Goal: Find specific page/section: Find specific page/section

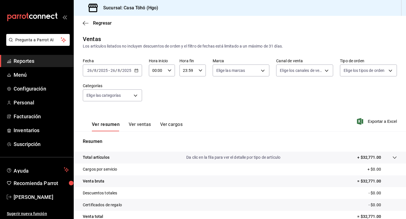
scroll to position [52, 0]
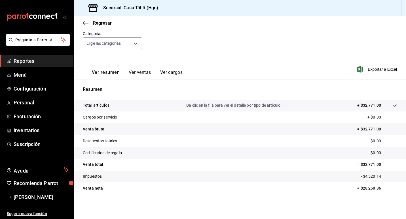
click at [29, 62] on span "Reportes" at bounding box center [41, 61] width 55 height 8
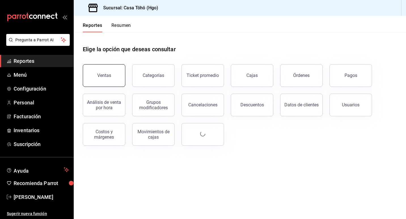
click at [99, 74] on div "Ventas" at bounding box center [104, 75] width 14 height 5
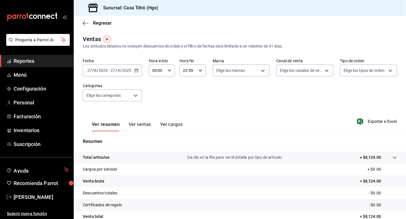
click at [28, 59] on span "Reportes" at bounding box center [41, 61] width 55 height 8
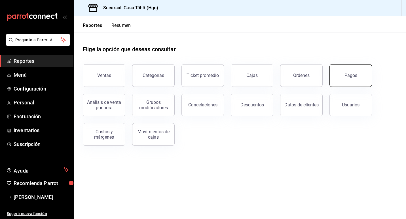
click at [350, 74] on div "Pagos" at bounding box center [350, 75] width 13 height 5
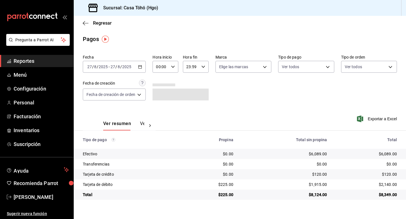
click at [23, 58] on span "Reportes" at bounding box center [41, 61] width 55 height 8
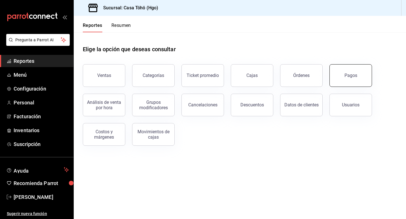
click at [351, 69] on button "Pagos" at bounding box center [350, 75] width 43 height 23
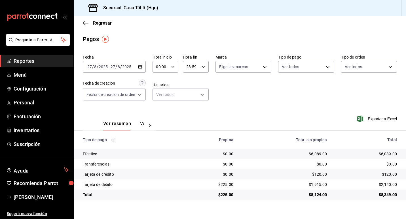
click at [237, 90] on div "Fecha [DATE] [DATE] - [DATE] [DATE] Hora inicio 00:00 Hora inicio Hora fin 23:5…" at bounding box center [240, 79] width 314 height 55
click at [36, 63] on span "Reportes" at bounding box center [41, 61] width 55 height 8
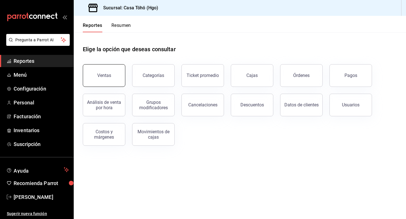
click at [117, 77] on button "Ventas" at bounding box center [104, 75] width 43 height 23
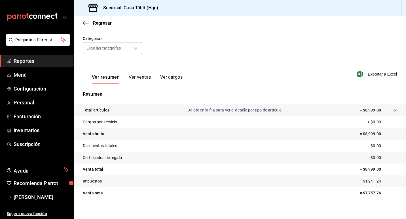
scroll to position [52, 0]
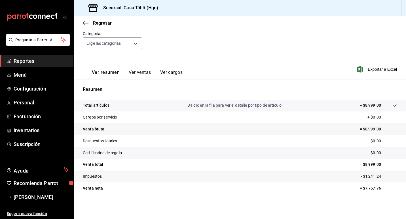
click at [28, 67] on link "Reportes" at bounding box center [36, 61] width 73 height 12
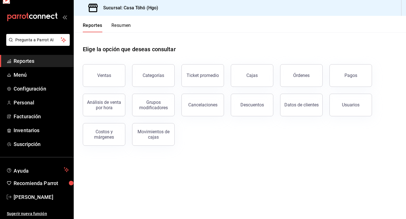
click at [26, 60] on span "Reportes" at bounding box center [41, 61] width 55 height 8
click at [336, 70] on button "Pagos" at bounding box center [350, 75] width 43 height 23
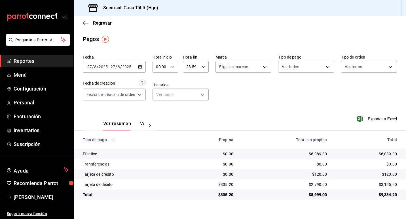
click at [25, 63] on span "Reportes" at bounding box center [41, 61] width 55 height 8
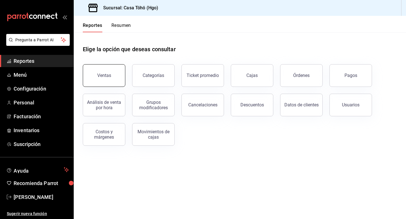
click at [100, 76] on div "Ventas" at bounding box center [104, 75] width 14 height 5
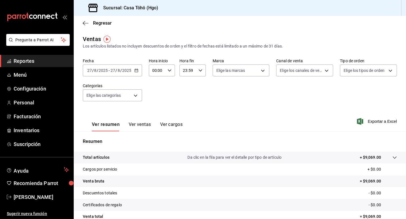
click at [136, 71] on icon "button" at bounding box center [136, 71] width 4 height 4
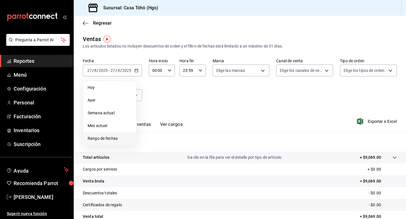
click at [109, 140] on span "Rango de fechas" at bounding box center [110, 139] width 44 height 6
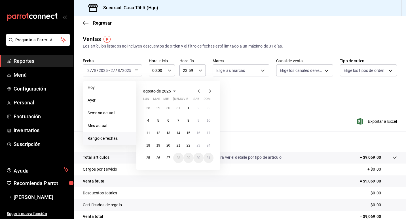
click at [197, 90] on icon "button" at bounding box center [198, 91] width 7 height 7
click at [171, 121] on button "9" at bounding box center [168, 121] width 10 height 10
click at [178, 158] on abbr "31" at bounding box center [178, 158] width 4 height 4
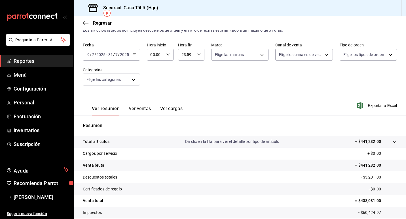
scroll to position [28, 0]
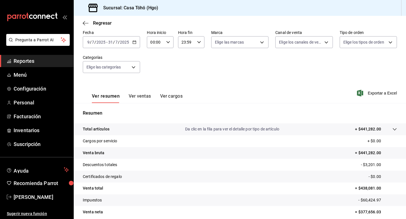
click at [332, 75] on div "Fecha [DATE] [DATE] - [DATE] [DATE] Hora inicio 00:00 Hora inicio Hora fin 23:5…" at bounding box center [240, 55] width 314 height 50
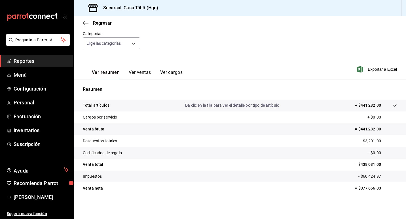
click at [104, 60] on div "Ver resumen Ver ventas Ver cargos Exportar a Excel" at bounding box center [240, 67] width 332 height 23
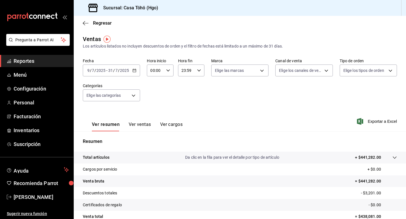
drag, startPoint x: 132, startPoint y: 74, endPoint x: 135, endPoint y: 70, distance: 5.0
click at [135, 70] on div "[DATE] [DATE] - [DATE] [DATE]" at bounding box center [111, 71] width 57 height 12
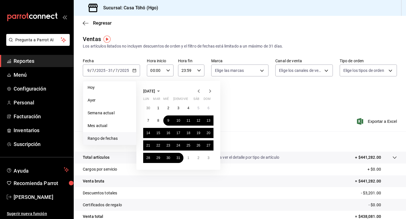
click at [210, 91] on icon "button" at bounding box center [210, 91] width 7 height 7
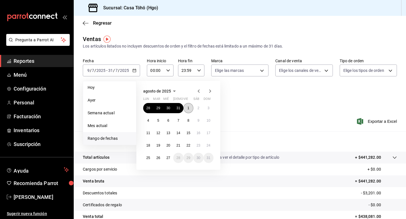
click at [191, 106] on button "1" at bounding box center [188, 108] width 10 height 10
click at [169, 157] on abbr "27" at bounding box center [168, 158] width 4 height 4
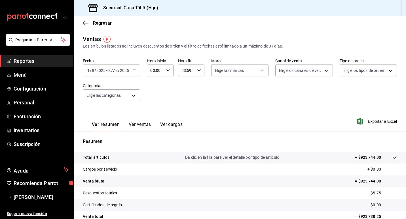
click at [168, 92] on div "Fecha [DATE] [DATE] - [DATE] [DATE] Hora inicio 00:00 Hora inicio Hora fin 23:5…" at bounding box center [240, 83] width 314 height 50
click at [28, 63] on span "Reportes" at bounding box center [41, 61] width 55 height 8
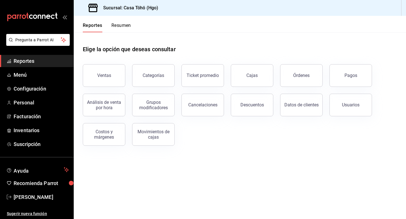
click at [370, 73] on div "Pagos" at bounding box center [347, 72] width 49 height 29
click at [352, 75] on div "Pagos" at bounding box center [350, 75] width 13 height 5
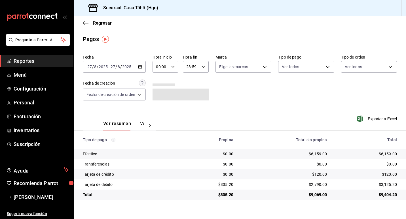
click at [141, 64] on div "[DATE] [DATE] - [DATE] [DATE]" at bounding box center [114, 67] width 63 height 12
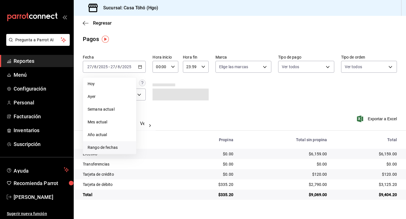
click at [110, 150] on span "Rango de fechas" at bounding box center [110, 148] width 44 height 6
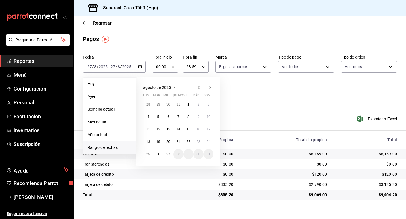
click at [198, 85] on icon "button" at bounding box center [198, 87] width 7 height 7
click at [149, 115] on button "7" at bounding box center [148, 117] width 10 height 10
click at [178, 152] on button "31" at bounding box center [178, 154] width 10 height 10
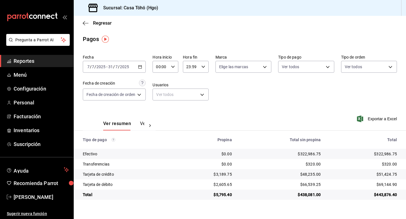
click at [293, 100] on div "Fecha [DATE] [DATE] - [DATE] [DATE] Hora inicio 00:00 Hora inicio Hora fin 23:5…" at bounding box center [240, 79] width 314 height 55
click at [142, 68] on icon "button" at bounding box center [140, 67] width 4 height 4
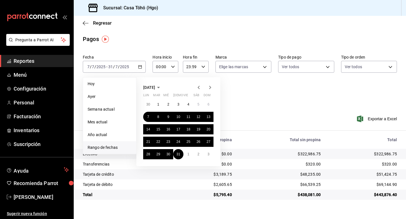
click at [205, 89] on div at bounding box center [204, 87] width 18 height 7
click at [207, 86] on icon "button" at bounding box center [210, 87] width 7 height 7
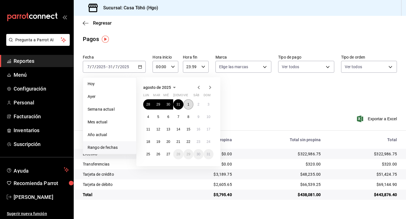
click at [191, 104] on button "1" at bounding box center [188, 105] width 10 height 10
click at [170, 155] on abbr "27" at bounding box center [168, 155] width 4 height 4
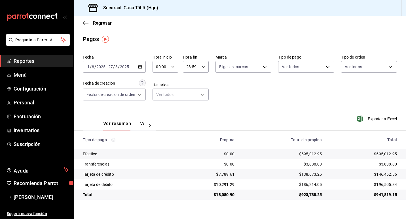
click at [274, 94] on div "Fecha [DATE] [DATE] - [DATE] [DATE] Hora inicio 00:00 Hora inicio Hora fin 23:5…" at bounding box center [240, 79] width 314 height 55
click at [283, 95] on div "Fecha [DATE] [DATE] - [DATE] [DATE] Hora inicio 00:00 Hora inicio Hora fin 23:5…" at bounding box center [240, 79] width 314 height 55
click at [255, 92] on div "Fecha [DATE] [DATE] - [DATE] [DATE] Hora inicio 00:00 Hora inicio Hora fin 23:5…" at bounding box center [240, 79] width 314 height 55
click at [273, 100] on div "Fecha [DATE] [DATE] - [DATE] [DATE] Hora inicio 00:00 Hora inicio Hora fin 23:5…" at bounding box center [240, 79] width 314 height 55
click at [246, 96] on div "Fecha [DATE] [DATE] - [DATE] [DATE] Hora inicio 00:00 Hora inicio Hora fin 23:5…" at bounding box center [240, 79] width 314 height 55
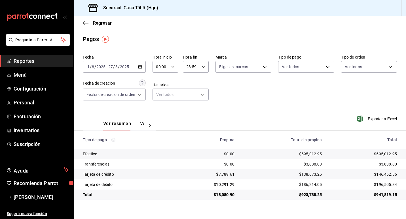
click at [246, 92] on div "Fecha [DATE] [DATE] - [DATE] [DATE] Hora inicio 00:00 Hora inicio Hora fin 23:5…" at bounding box center [240, 79] width 314 height 55
click at [286, 91] on div "Fecha [DATE] [DATE] - [DATE] [DATE] Hora inicio 00:00 Hora inicio Hora fin 23:5…" at bounding box center [240, 79] width 314 height 55
click at [284, 91] on div "Fecha [DATE] [DATE] - [DATE] [DATE] Hora inicio 00:00 Hora inicio Hora fin 23:5…" at bounding box center [240, 79] width 314 height 55
click at [28, 57] on span "Reportes" at bounding box center [41, 61] width 55 height 8
